Goal: Navigation & Orientation: Find specific page/section

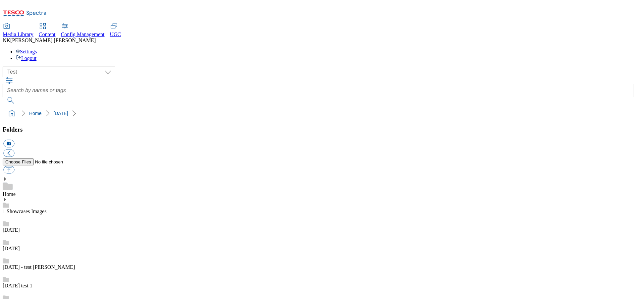
select select "flare-test"
click at [240, 107] on ol "Home Nitish" at bounding box center [320, 113] width 627 height 13
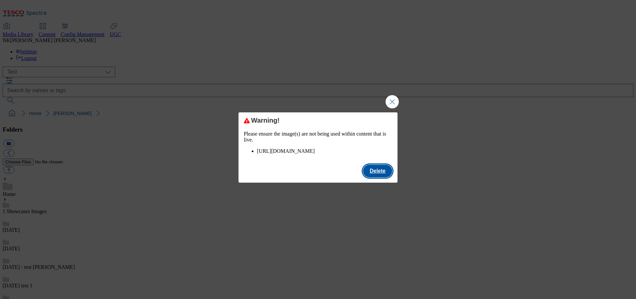
click at [377, 175] on button "Delete" at bounding box center [377, 171] width 29 height 13
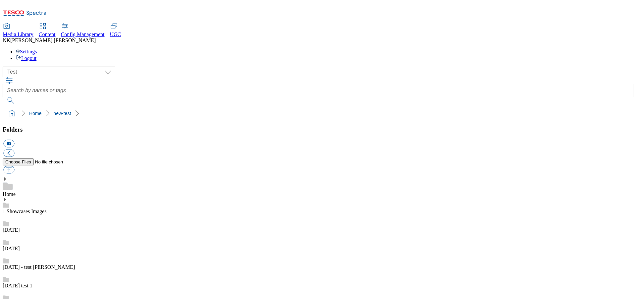
checkbox input "false"
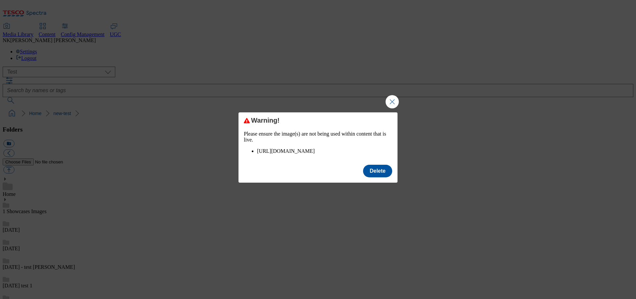
click at [299, 161] on div "Warning! Please ensure the image(s) are not being used within content that is l…" at bounding box center [318, 136] width 159 height 48
click at [302, 153] on li "https://digitalcontent.api.tesco.com/v2/media/test/28d3a94f-acca-47b4-b91a-744b…" at bounding box center [324, 151] width 135 height 6
click at [206, 165] on div "Warning! Please ensure the image(s) are not being used within content that is l…" at bounding box center [318, 149] width 636 height 299
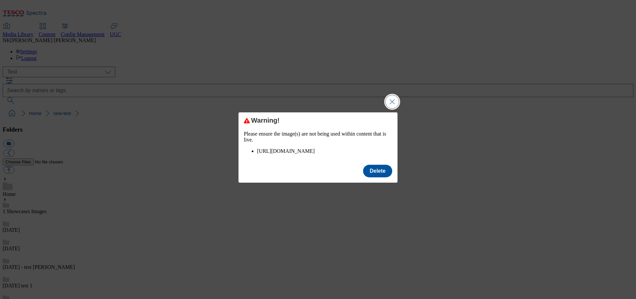
click at [392, 103] on button "Close Modal" at bounding box center [392, 101] width 13 height 13
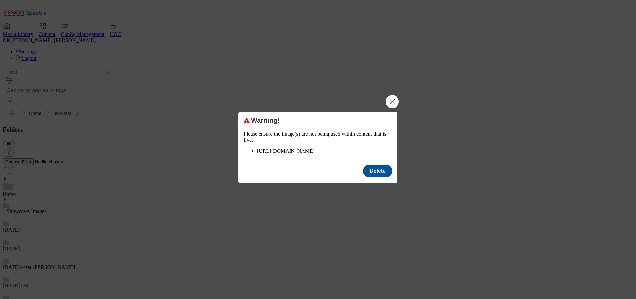
click at [476, 192] on div "Warning! Please ensure the image(s) are not being used within content that is l…" at bounding box center [318, 149] width 636 height 299
drag, startPoint x: 384, startPoint y: 98, endPoint x: 390, endPoint y: 100, distance: 6.7
click at [384, 98] on div "Warning! Please ensure the image(s) are not being used within content that is l…" at bounding box center [318, 149] width 636 height 299
click at [391, 99] on button "Close Modal" at bounding box center [392, 101] width 13 height 13
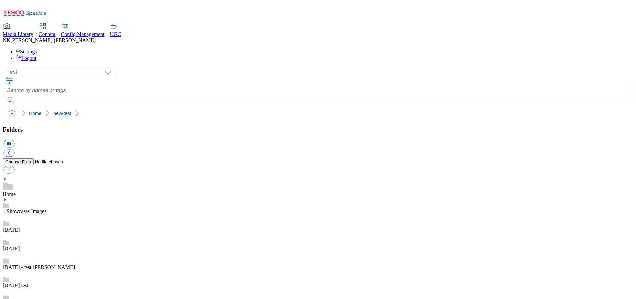
scroll to position [200, 0]
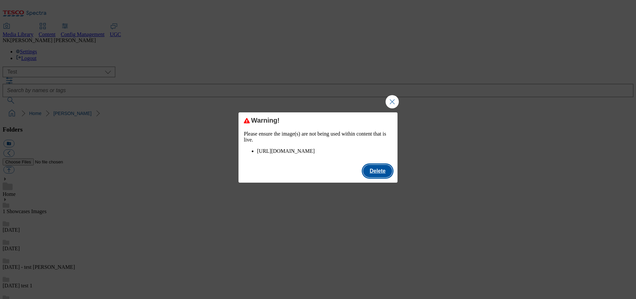
click at [380, 176] on button "Delete" at bounding box center [377, 171] width 29 height 13
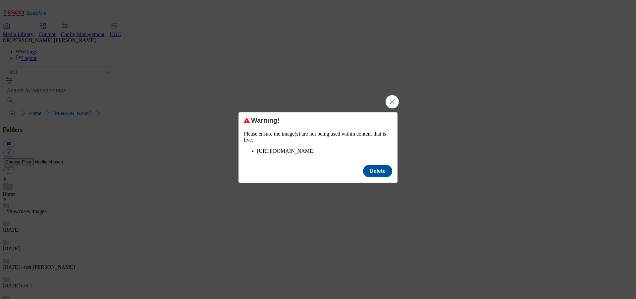
click at [363, 177] on div "Delete" at bounding box center [377, 171] width 29 height 13
click at [289, 154] on li "https://digitalcontent.api.tesco.com/v2/media/test/408b9f05-457e-4038-aa89-0d6d…" at bounding box center [324, 151] width 135 height 6
click at [297, 148] on li "https://digitalcontent.api.tesco.com/v2/media/test/408b9f05-457e-4038-aa89-0d6d…" at bounding box center [324, 151] width 135 height 6
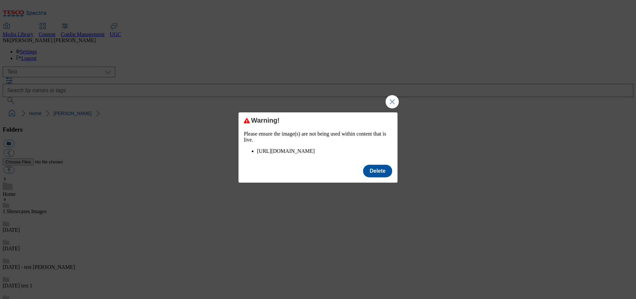
click at [263, 133] on p "Please ensure the image(s) are not being used within content that is live." at bounding box center [318, 137] width 148 height 12
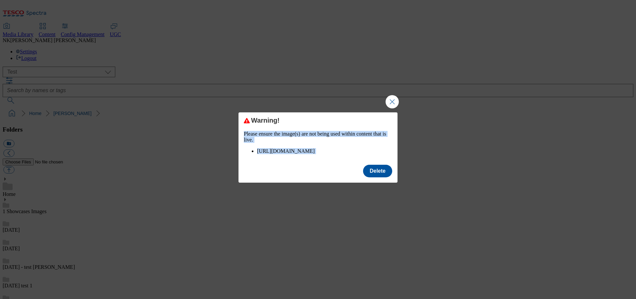
drag, startPoint x: 263, startPoint y: 133, endPoint x: 333, endPoint y: 158, distance: 74.3
click at [320, 158] on div "Warning! Please ensure the image(s) are not being used within content that is l…" at bounding box center [318, 136] width 159 height 48
click at [373, 174] on button "Delete" at bounding box center [377, 171] width 29 height 13
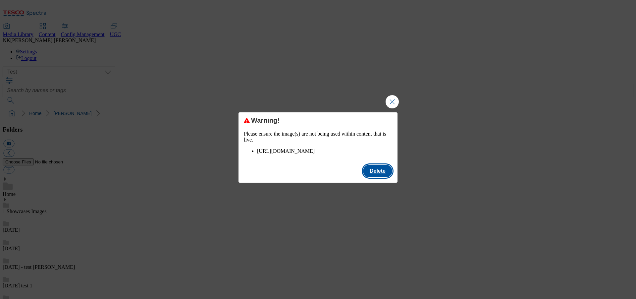
click at [380, 176] on button "Delete" at bounding box center [377, 171] width 29 height 13
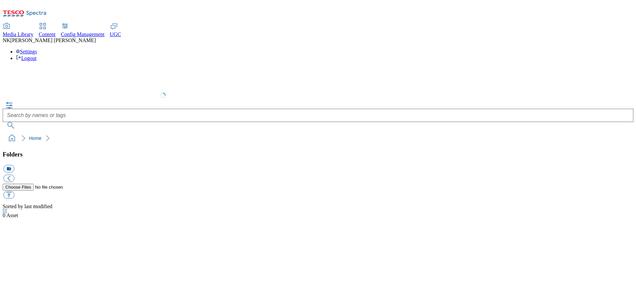
click at [33, 31] on span "Media Library" at bounding box center [18, 34] width 31 height 6
select select "flare-test"
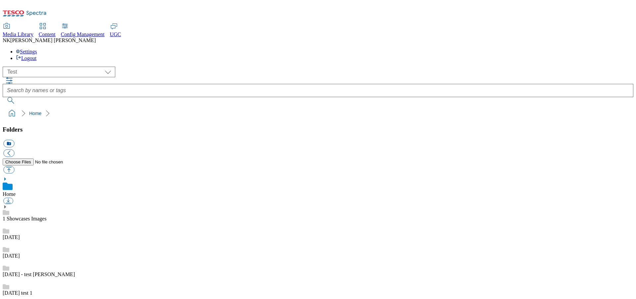
scroll to position [691, 0]
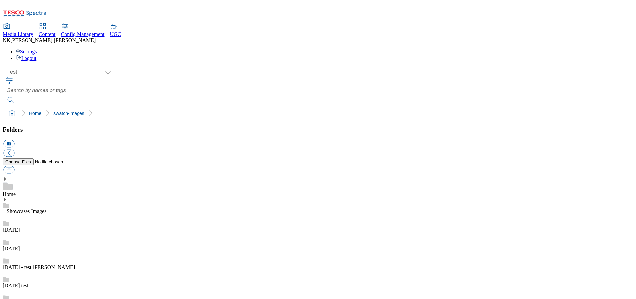
scroll to position [867, 0]
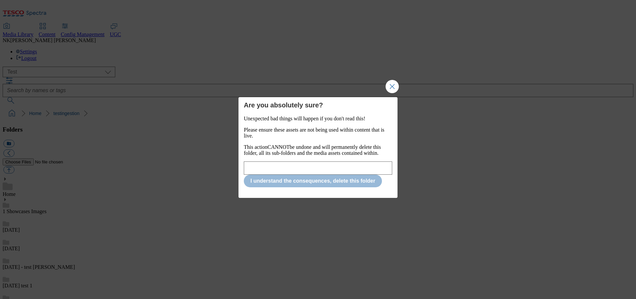
click at [277, 176] on div "Unexpected bad things will happen if you don't read this! Please ensure these a…" at bounding box center [318, 152] width 148 height 72
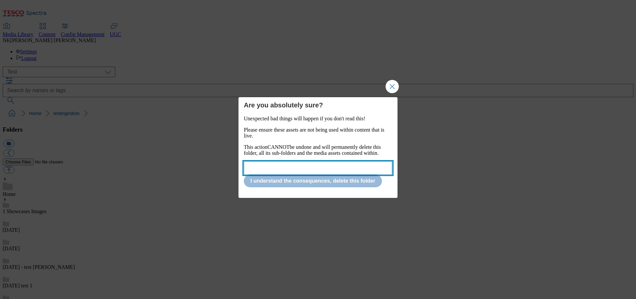
click at [278, 173] on input "Modal" at bounding box center [318, 167] width 148 height 13
click at [279, 170] on input "Modal" at bounding box center [318, 167] width 148 height 13
